Goal: Entertainment & Leisure: Consume media (video, audio)

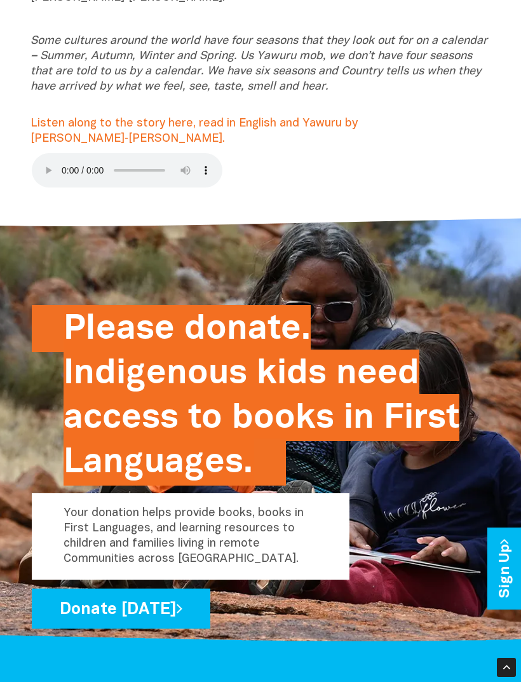
scroll to position [353, 0]
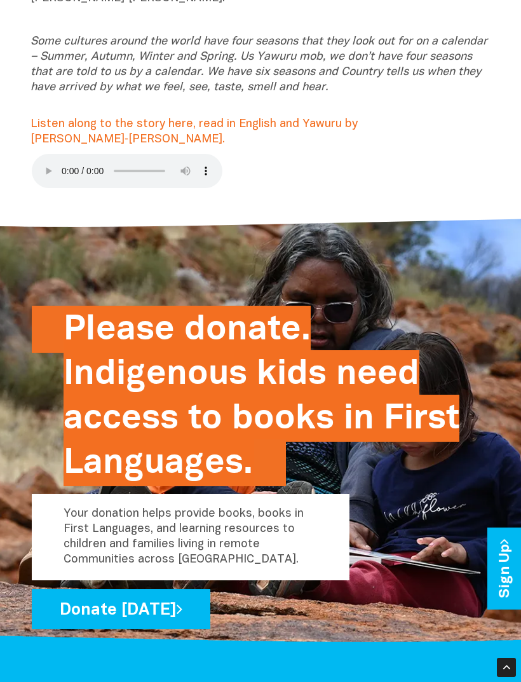
click at [47, 154] on audio at bounding box center [127, 171] width 191 height 34
click at [48, 154] on audio at bounding box center [127, 171] width 191 height 34
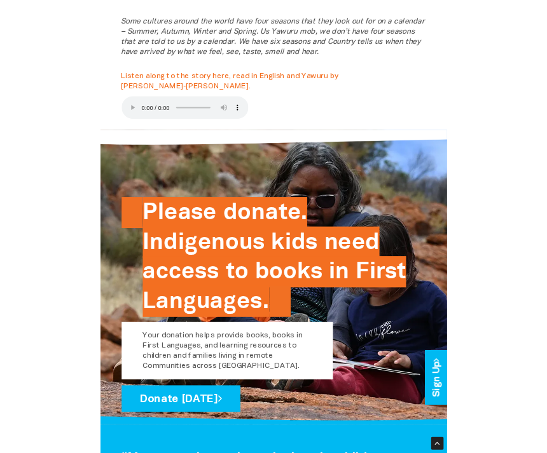
scroll to position [477, 0]
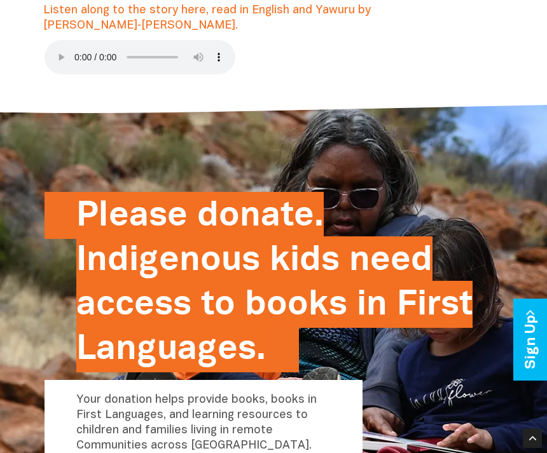
click at [55, 40] on audio at bounding box center [139, 57] width 191 height 34
click at [54, 40] on audio at bounding box center [139, 57] width 191 height 34
click at [52, 40] on audio at bounding box center [139, 57] width 191 height 34
click at [60, 40] on audio at bounding box center [139, 57] width 191 height 34
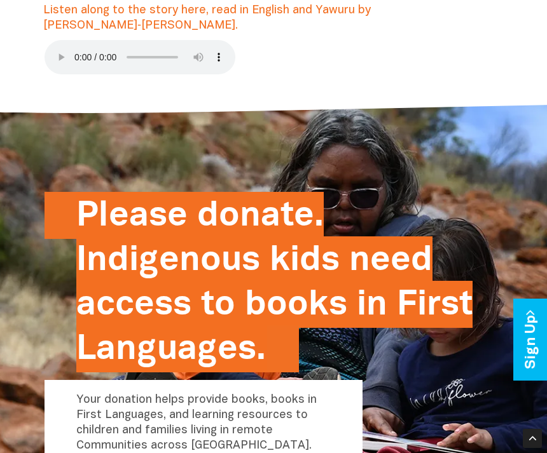
click at [61, 40] on audio at bounding box center [139, 57] width 191 height 34
click at [64, 40] on audio at bounding box center [139, 57] width 191 height 34
click at [66, 40] on audio at bounding box center [139, 57] width 191 height 34
click at [61, 40] on audio at bounding box center [139, 57] width 191 height 34
click at [57, 40] on audio at bounding box center [139, 57] width 191 height 34
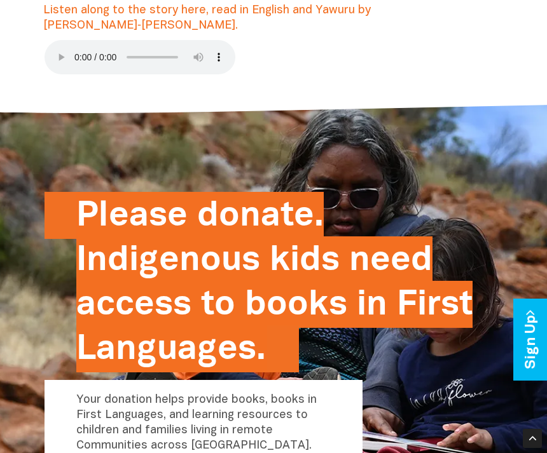
click at [61, 40] on audio at bounding box center [139, 57] width 191 height 34
click at [67, 40] on audio at bounding box center [139, 57] width 191 height 34
click at [58, 40] on audio at bounding box center [139, 57] width 191 height 34
click at [62, 40] on audio at bounding box center [139, 57] width 191 height 34
click at [64, 40] on audio at bounding box center [139, 57] width 191 height 34
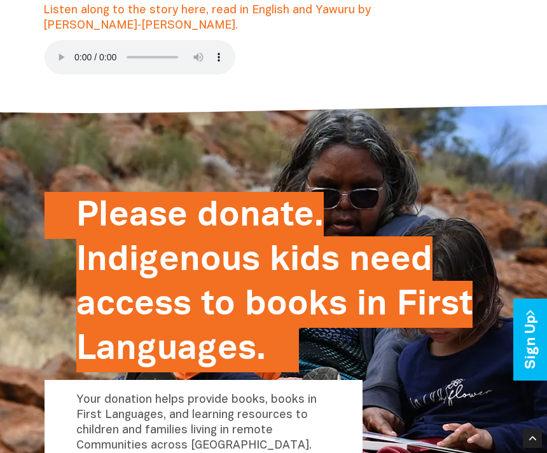
click at [59, 40] on audio at bounding box center [139, 57] width 191 height 34
click at [64, 40] on audio at bounding box center [139, 57] width 191 height 34
click at [65, 40] on audio at bounding box center [139, 57] width 191 height 34
click at [67, 40] on audio at bounding box center [139, 57] width 191 height 34
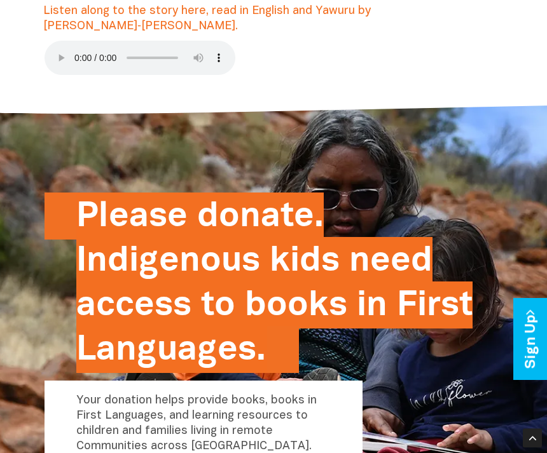
scroll to position [477, 0]
click at [64, 41] on audio at bounding box center [139, 58] width 191 height 34
click at [55, 41] on audio at bounding box center [139, 58] width 191 height 34
click at [59, 41] on audio at bounding box center [139, 58] width 191 height 34
click at [58, 41] on audio at bounding box center [139, 58] width 191 height 34
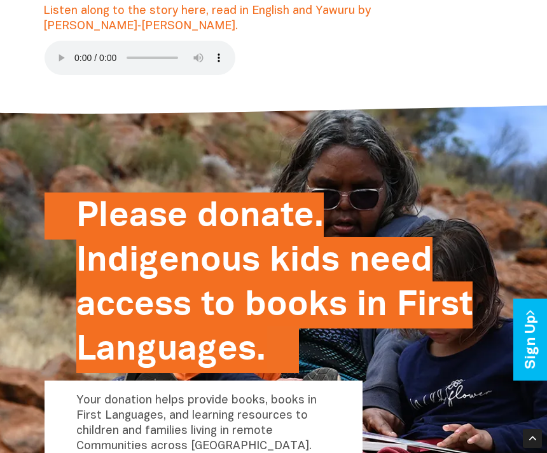
click at [62, 41] on audio at bounding box center [139, 58] width 191 height 34
click at [58, 41] on audio at bounding box center [139, 58] width 191 height 34
click at [61, 41] on audio at bounding box center [139, 58] width 191 height 34
click at [62, 41] on audio at bounding box center [139, 58] width 191 height 34
click at [60, 41] on audio at bounding box center [139, 58] width 191 height 34
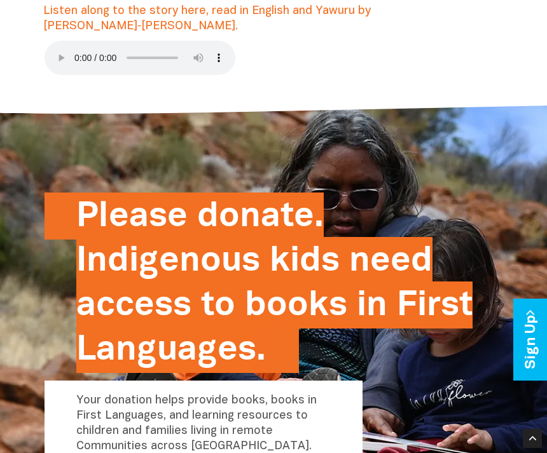
click at [59, 41] on audio at bounding box center [139, 58] width 191 height 34
click at [61, 41] on audio at bounding box center [139, 58] width 191 height 34
click at [62, 41] on audio at bounding box center [139, 58] width 191 height 34
click at [60, 41] on audio at bounding box center [139, 58] width 191 height 34
click at [59, 41] on audio at bounding box center [139, 58] width 191 height 34
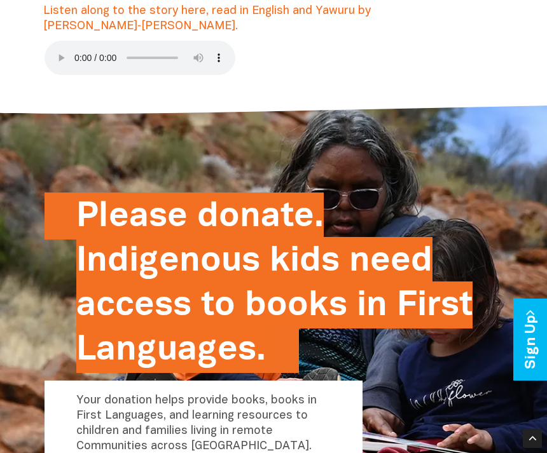
click at [58, 41] on audio at bounding box center [139, 58] width 191 height 34
click at [64, 41] on audio at bounding box center [139, 58] width 191 height 34
click at [59, 41] on audio at bounding box center [139, 58] width 191 height 34
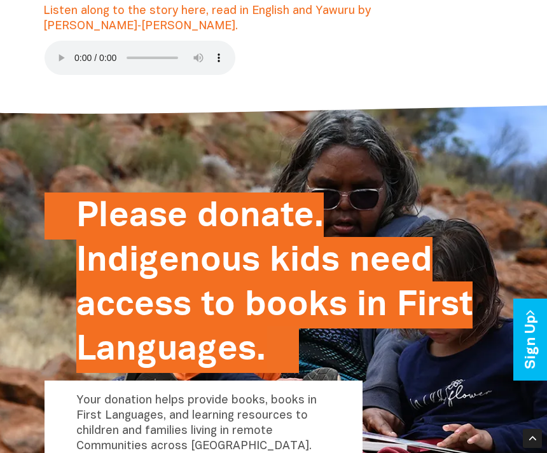
click at [59, 41] on audio at bounding box center [139, 58] width 191 height 34
click at [62, 41] on audio at bounding box center [139, 58] width 191 height 34
click at [68, 41] on audio at bounding box center [139, 58] width 191 height 34
click at [57, 41] on audio at bounding box center [139, 58] width 191 height 34
click at [64, 41] on audio at bounding box center [139, 58] width 191 height 34
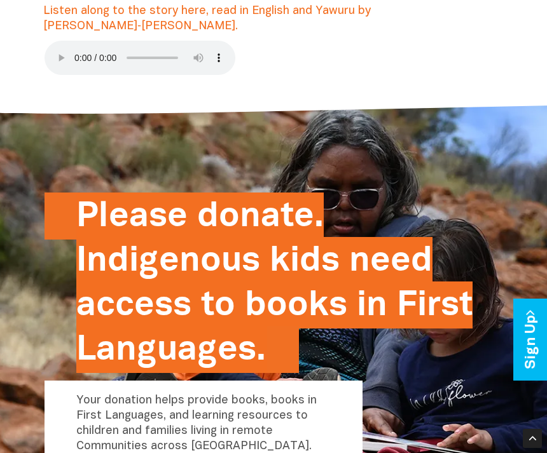
click at [63, 41] on audio at bounding box center [139, 58] width 191 height 34
click at [58, 41] on audio at bounding box center [139, 58] width 191 height 34
click at [56, 41] on audio at bounding box center [139, 58] width 191 height 34
click at [55, 41] on audio at bounding box center [139, 58] width 191 height 34
click at [60, 41] on audio at bounding box center [139, 58] width 191 height 34
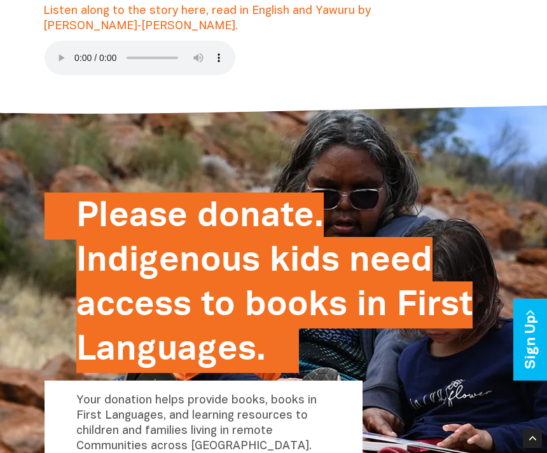
click at [65, 41] on audio at bounding box center [139, 58] width 191 height 34
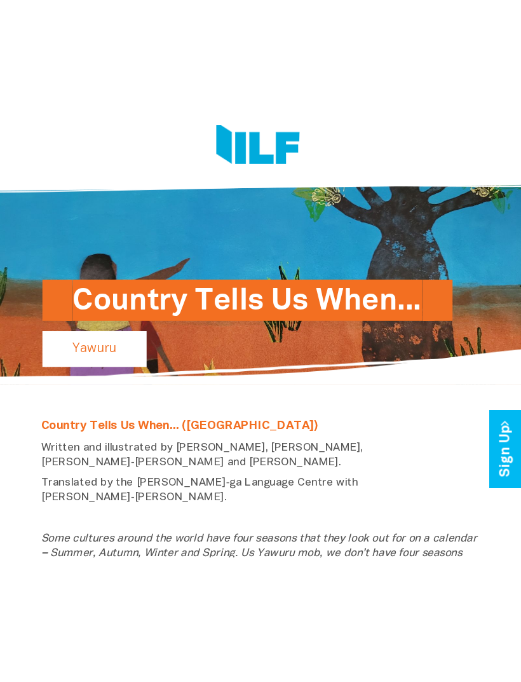
scroll to position [0, 0]
